Goal: Task Accomplishment & Management: Manage account settings

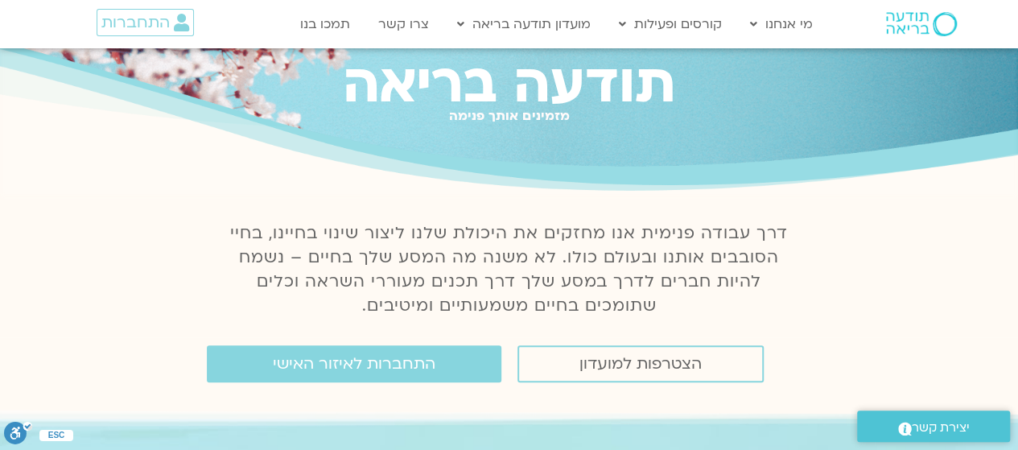
scroll to position [80, 0]
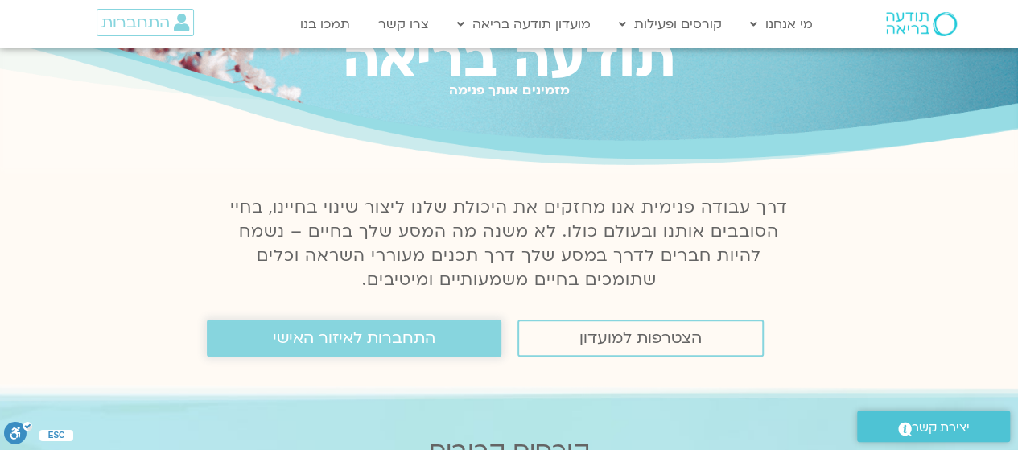
click at [357, 339] on span "התחברות לאיזור האישי" at bounding box center [354, 338] width 163 height 18
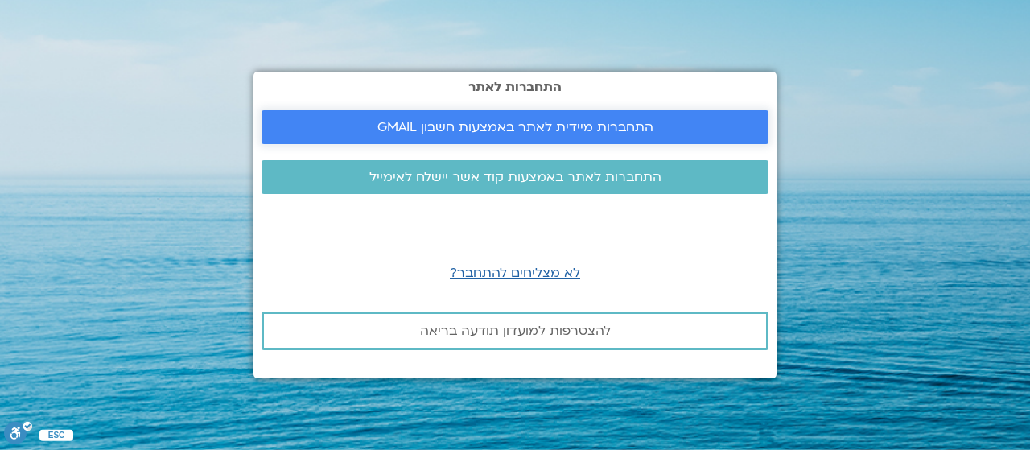
click at [562, 127] on span "התחברות מיידית לאתר באמצעות חשבון GMAIL" at bounding box center [515, 127] width 276 height 14
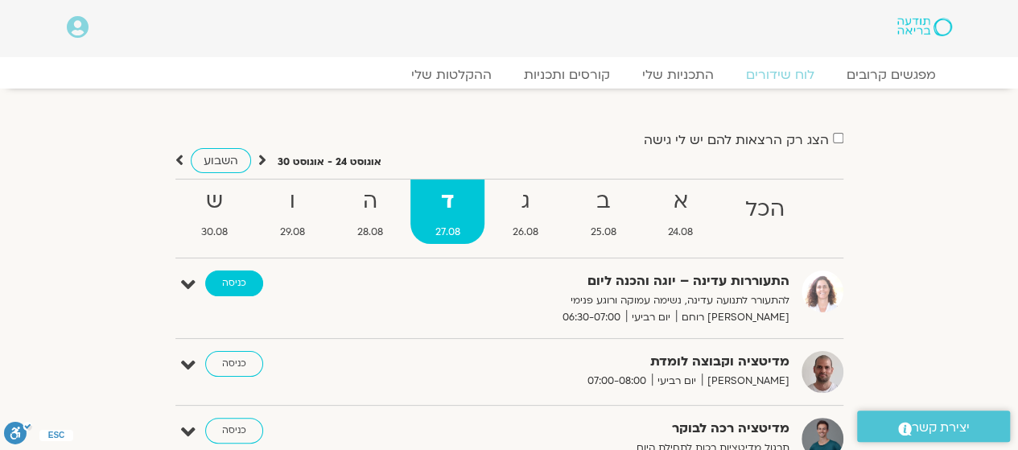
click at [241, 275] on link "כניסה" at bounding box center [234, 283] width 58 height 26
